Goal: Transaction & Acquisition: Book appointment/travel/reservation

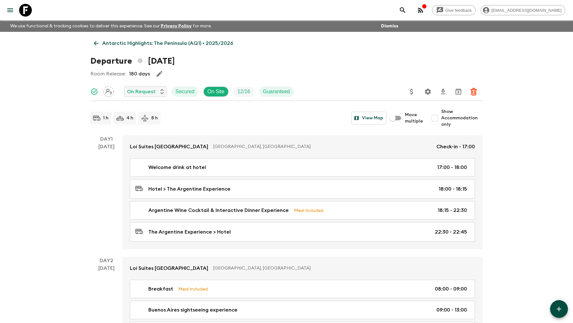
scroll to position [2163, 0]
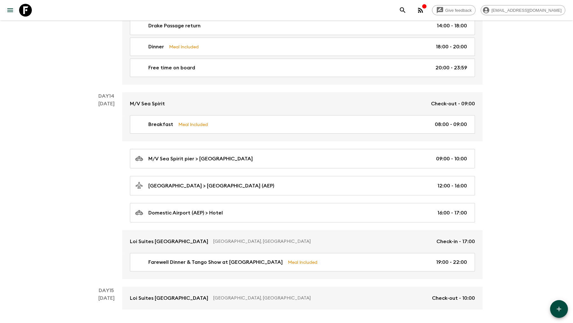
click at [24, 11] on icon at bounding box center [25, 10] width 13 height 13
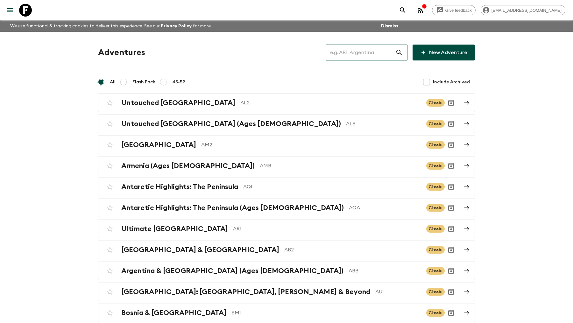
click at [352, 54] on input "text" at bounding box center [361, 53] width 70 height 18
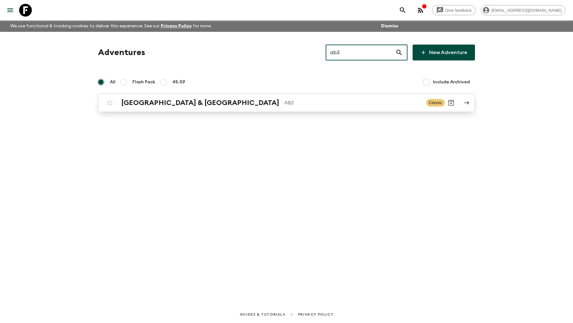
type input "ab2"
click at [212, 96] on div "Argentina & [GEOGRAPHIC_DATA] AB2 Classic" at bounding box center [273, 102] width 341 height 13
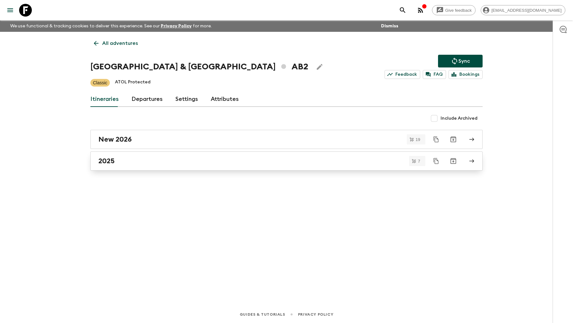
click at [158, 152] on link "2025" at bounding box center [286, 160] width 392 height 19
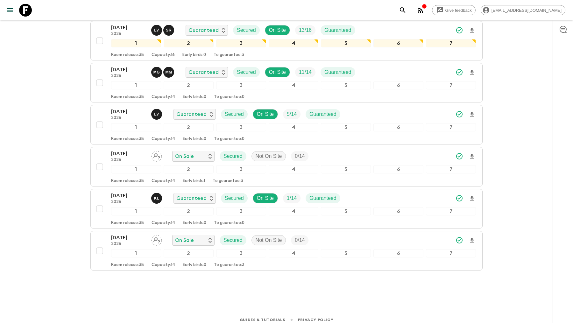
scroll to position [158, 0]
